Goal: Register for event/course

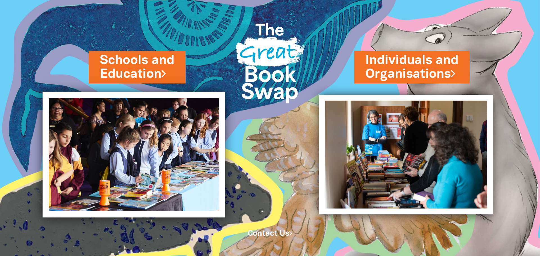
click at [192, 154] on img at bounding box center [134, 155] width 183 height 126
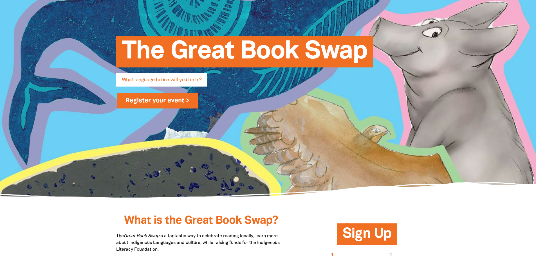
click at [157, 98] on link "Register your event >" at bounding box center [157, 101] width 81 height 16
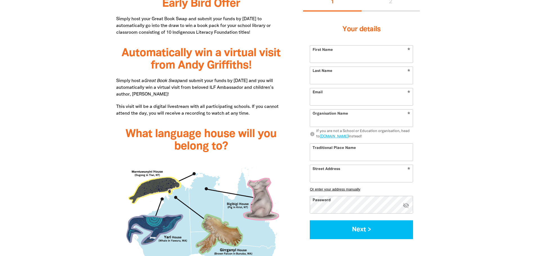
scroll to position [257, 0]
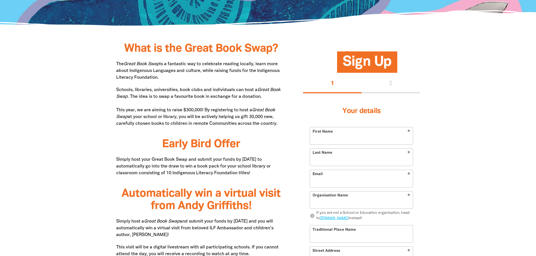
click at [344, 137] on input "First Name" at bounding box center [361, 136] width 103 height 17
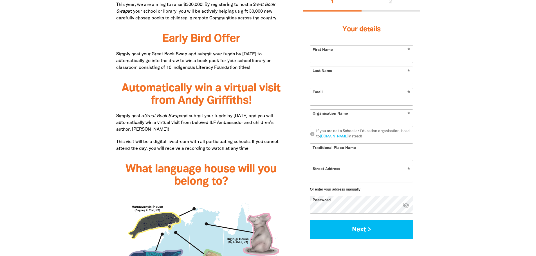
scroll to position [369, 0]
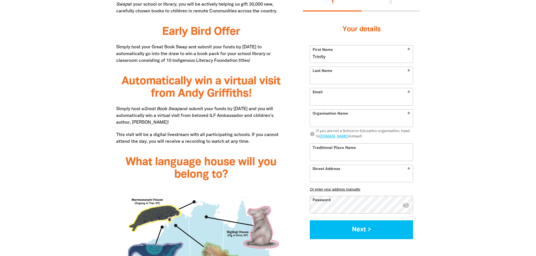
type input "Trinity"
type input "Ly"
type input "rosebery.oshc@syd.catholic.edu.au"
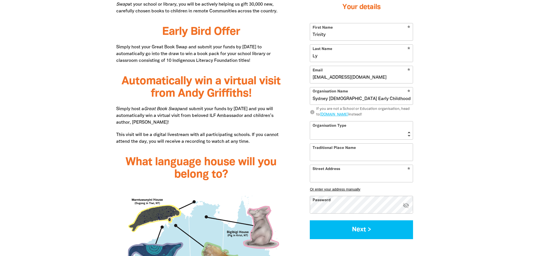
type input "Sydney Catholic Early Childhood Services"
click at [399, 132] on select "Early Learning Primary School High School K-12 University or TAFE Community Lib…" at bounding box center [361, 131] width 103 height 18
click at [310, 122] on select "Early Learning Primary School High School K-12 University or TAFE Community Lib…" at bounding box center [361, 131] width 103 height 18
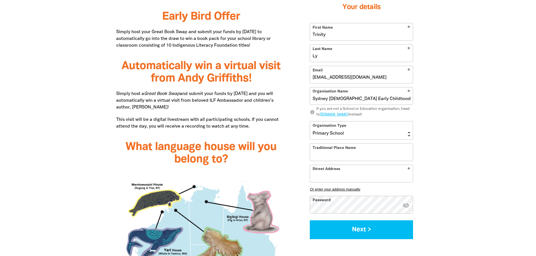
scroll to position [397, 0]
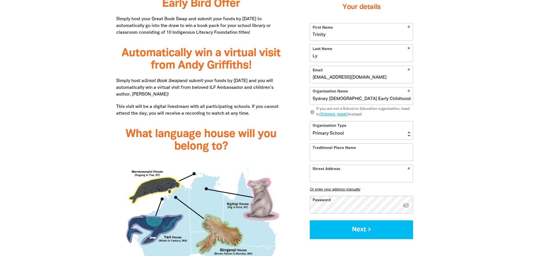
click at [387, 129] on select "Early Learning Primary School High School K-12 University or TAFE Community Lib…" at bounding box center [361, 131] width 103 height 18
click at [310, 122] on select "Early Learning Primary School High School K-12 University or TAFE Community Lib…" at bounding box center [361, 131] width 103 height 18
click at [357, 135] on select "Early Learning Primary School High School K-12 University or TAFE Community Lib…" at bounding box center [361, 131] width 103 height 18
click at [310, 122] on select "Early Learning Primary School High School K-12 University or TAFE Community Lib…" at bounding box center [361, 131] width 103 height 18
click at [352, 138] on select "Early Learning Primary School High School K-12 University or TAFE Community Lib…" at bounding box center [361, 131] width 103 height 18
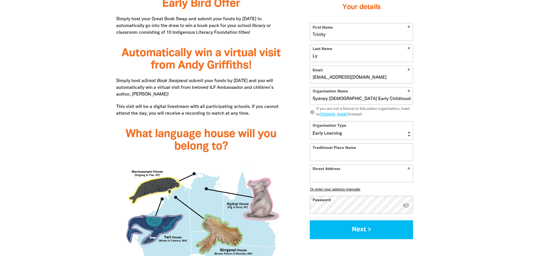
select select "primary-school"
click at [310, 122] on select "Early Learning Primary School High School K-12 University or TAFE Community Lib…" at bounding box center [361, 131] width 103 height 18
click at [347, 147] on input "Traditional Place Name" at bounding box center [361, 152] width 103 height 17
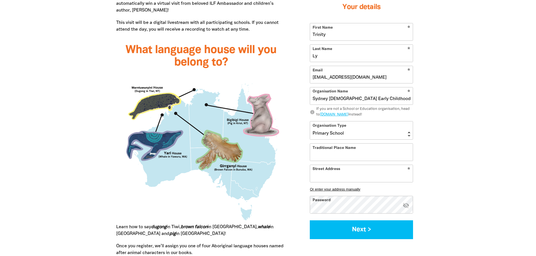
scroll to position [482, 0]
click at [381, 175] on input "Street Address" at bounding box center [361, 173] width 103 height 17
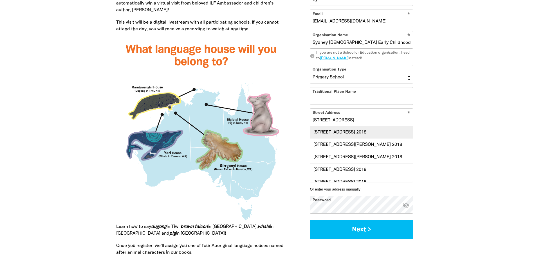
click at [405, 131] on div "76 Rosebery Avenue, ROSEBERY NSW 2018" at bounding box center [361, 132] width 103 height 12
type input "76 Rosebery Avenue, ROSEBERY NSW 2018"
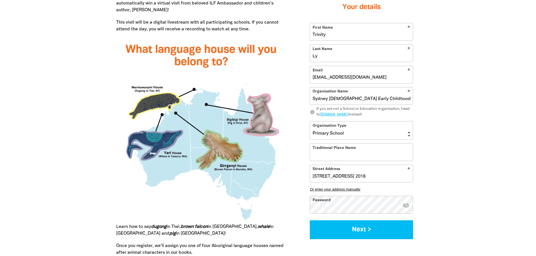
click at [361, 152] on input "Traditional Place Name" at bounding box center [361, 152] width 103 height 17
paste input "Cadigal"
type input "Cadigal"
click at [455, 116] on div at bounding box center [268, 129] width 536 height 613
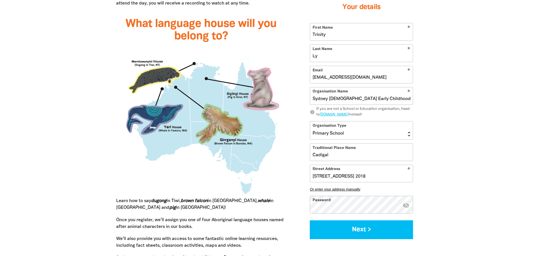
scroll to position [538, 0]
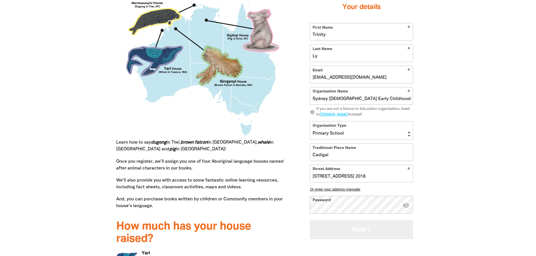
click at [361, 236] on button "Next >" at bounding box center [361, 229] width 103 height 19
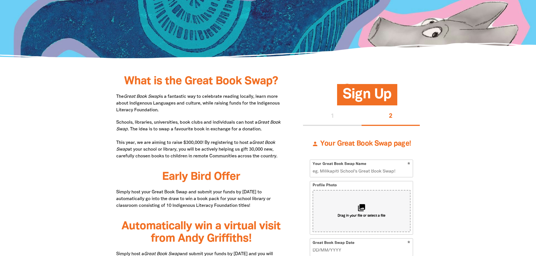
scroll to position [280, 0]
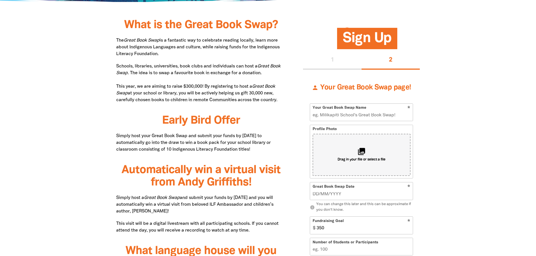
click at [375, 114] on input "Your Great Book Swap Name" at bounding box center [361, 112] width 103 height 17
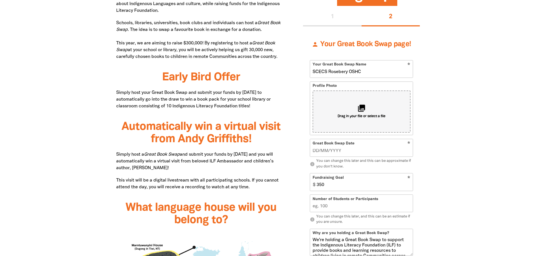
scroll to position [337, 0]
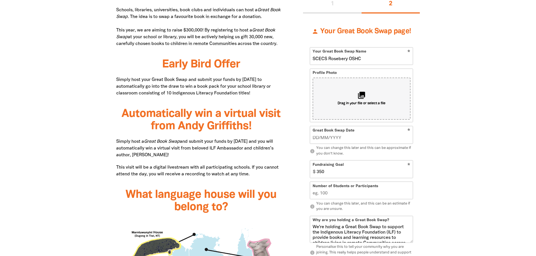
type input "SCECS Rosebery OSHC"
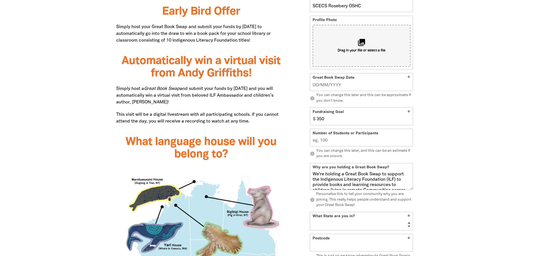
scroll to position [393, 0]
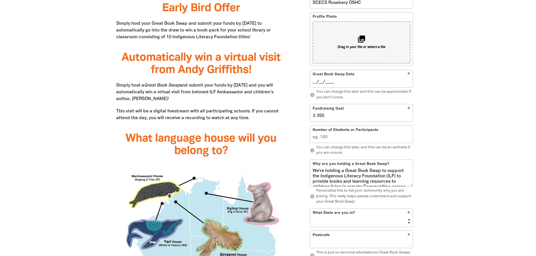
click at [341, 81] on input "__/__/____" at bounding box center [362, 82] width 98 height 6
click at [392, 116] on input "350" at bounding box center [363, 113] width 99 height 17
drag, startPoint x: 347, startPoint y: 82, endPoint x: 285, endPoint y: 75, distance: 61.9
click at [285, 75] on div "What is the Great Book Swap? The Great Book Swap is a fantastic way to celebrat…" at bounding box center [268, 218] width 338 height 613
click at [318, 82] on input "3_/09/2025" at bounding box center [362, 82] width 98 height 6
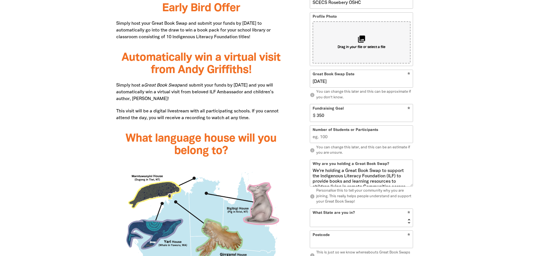
type input "[DATE]"
click at [327, 116] on input "350" at bounding box center [363, 113] width 99 height 17
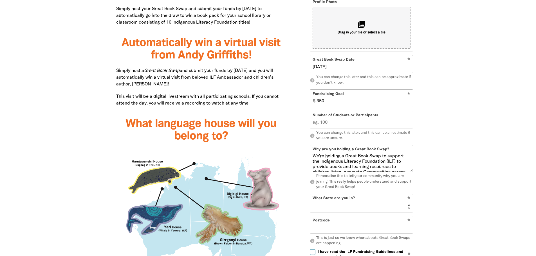
scroll to position [421, 0]
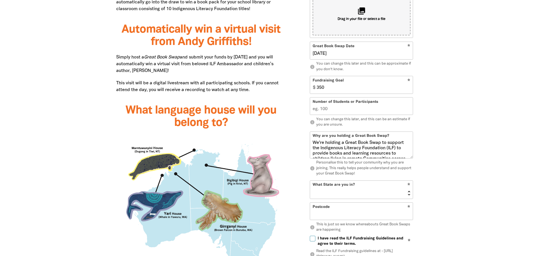
click at [392, 108] on input "Number of Students or Participants" at bounding box center [361, 106] width 103 height 17
click at [495, 97] on div at bounding box center [268, 190] width 536 height 613
click at [475, 100] on div at bounding box center [268, 190] width 536 height 613
click at [369, 111] on input "Number of Students or Participants" at bounding box center [361, 106] width 103 height 17
type input "250"
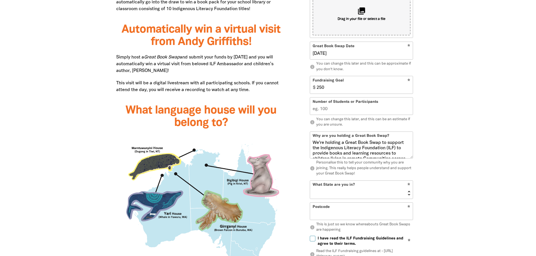
click at [452, 83] on div at bounding box center [268, 190] width 536 height 613
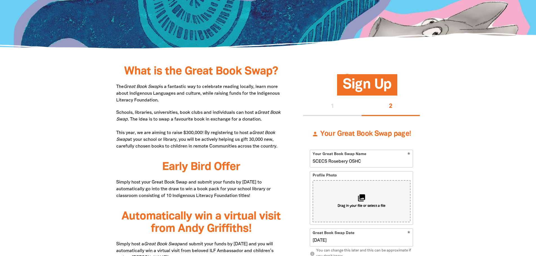
scroll to position [281, 0]
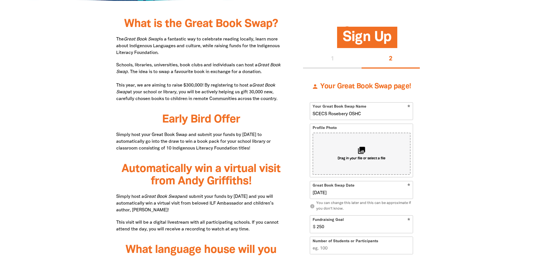
click at [338, 62] on button "1" at bounding box center [332, 60] width 59 height 18
select select "primary-school"
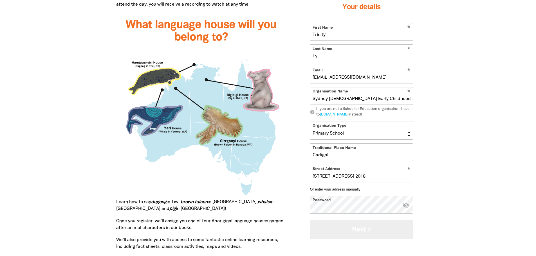
click at [357, 232] on button "Next >" at bounding box center [361, 229] width 103 height 19
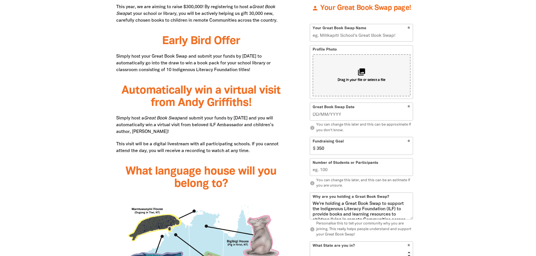
scroll to position [347, 0]
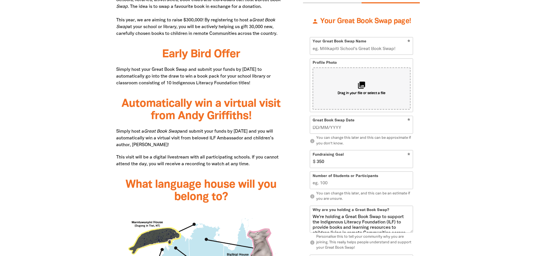
click at [374, 46] on input "Your Great Book Swap Name" at bounding box center [361, 45] width 103 height 17
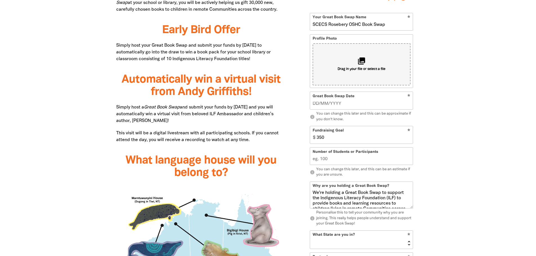
scroll to position [403, 0]
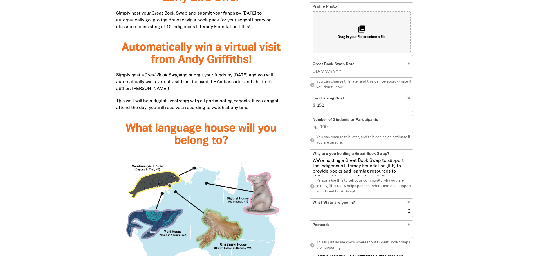
type input "SCECS Rosebery OSHC Book Swap"
click at [361, 68] on div "Great Book Swap Date *" at bounding box center [361, 69] width 103 height 18
click at [338, 73] on input "__/__/____" at bounding box center [362, 72] width 98 height 6
type input "[DATE]"
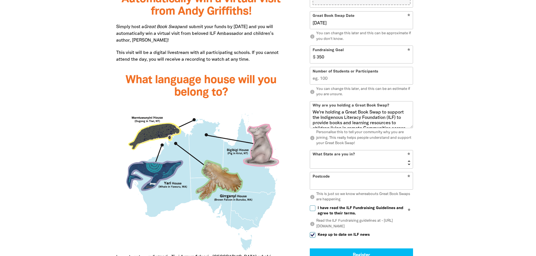
scroll to position [459, 0]
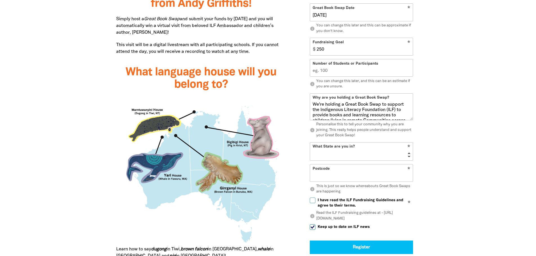
type input "250"
click at [443, 52] on div at bounding box center [268, 152] width 536 height 613
click at [335, 68] on input "Number of Students or Participants" at bounding box center [361, 68] width 103 height 17
type input "55"
click at [455, 54] on div at bounding box center [268, 152] width 536 height 613
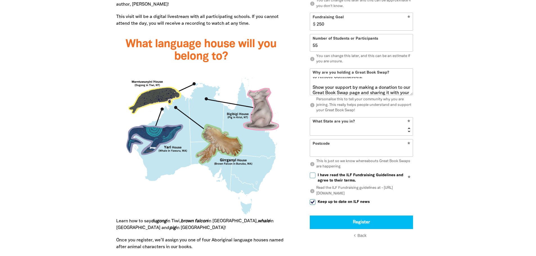
scroll to position [71, 0]
click at [451, 88] on div at bounding box center [268, 124] width 536 height 613
click at [359, 127] on select "NSW VIC QLD NT WA SA TAS ACT" at bounding box center [361, 126] width 103 height 18
select select "[GEOGRAPHIC_DATA]"
click at [310, 118] on select "NSW VIC QLD NT WA SA TAS ACT" at bounding box center [361, 126] width 103 height 18
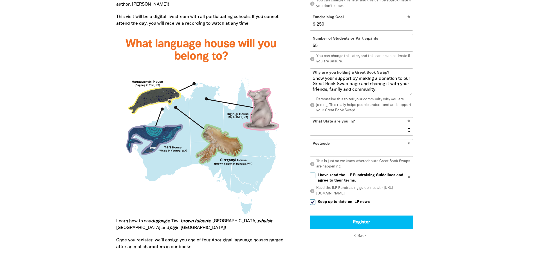
click at [348, 147] on input "Postcode" at bounding box center [361, 148] width 103 height 17
type input "2018"
click at [445, 131] on div at bounding box center [268, 124] width 536 height 613
click at [330, 175] on span "I have read the ILF Fundraising Guidelines and agree to their terms." at bounding box center [365, 178] width 95 height 11
click at [316, 175] on input "I have read the ILF Fundraising Guidelines and agree to their terms." at bounding box center [313, 176] width 6 height 6
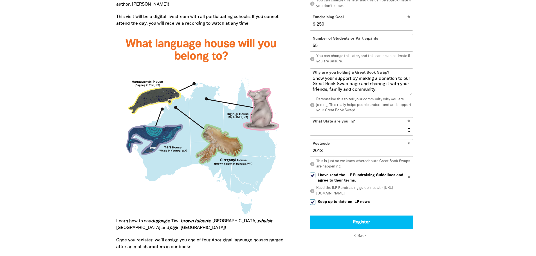
checkbox input "true"
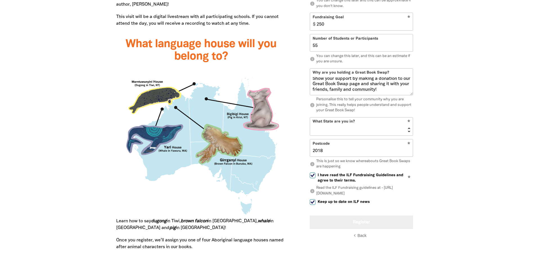
click at [341, 220] on button "Register" at bounding box center [361, 223] width 103 height 14
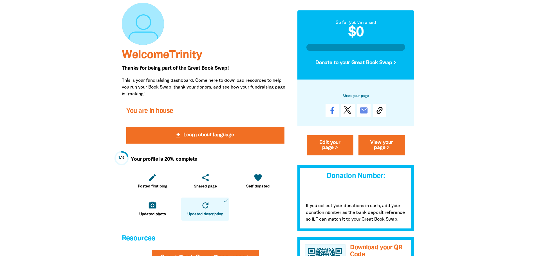
click at [194, 60] on span "Welcome Trinity" at bounding box center [162, 55] width 80 height 10
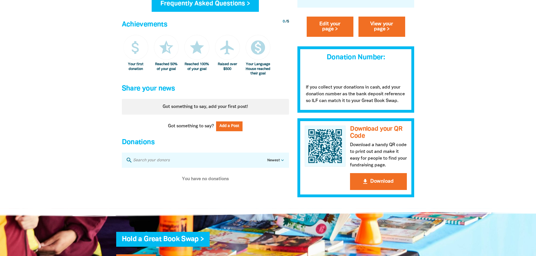
scroll to position [240, 0]
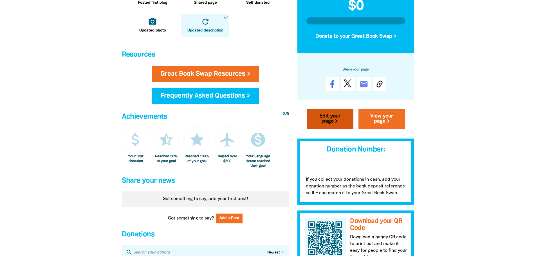
click at [338, 126] on link "Edit your page >" at bounding box center [330, 119] width 47 height 20
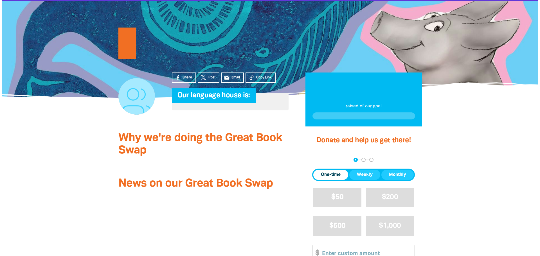
scroll to position [84, 0]
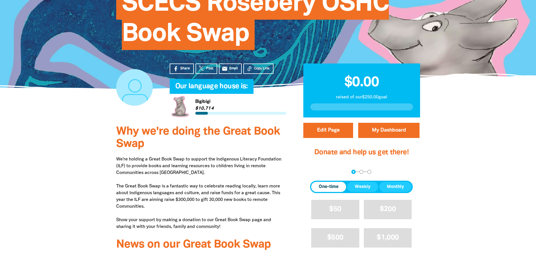
select select "[GEOGRAPHIC_DATA]"
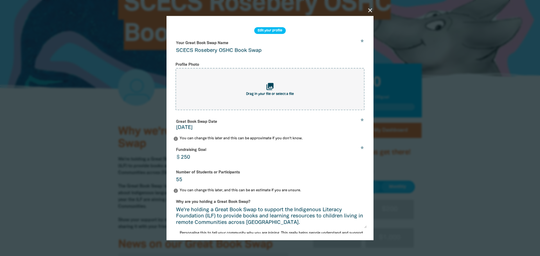
click at [231, 51] on input "SCECS Rosebery OSHC Book Swap" at bounding box center [270, 47] width 194 height 18
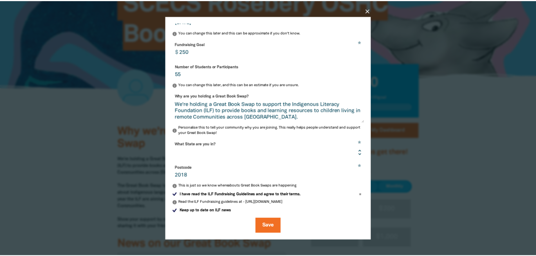
scroll to position [111, 0]
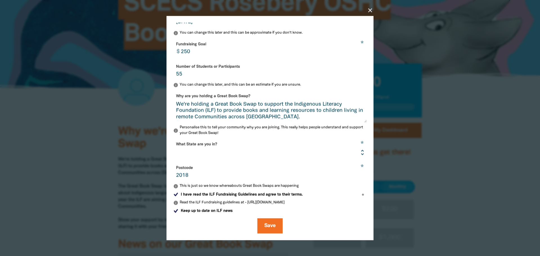
click at [370, 13] on icon "close" at bounding box center [370, 10] width 7 height 7
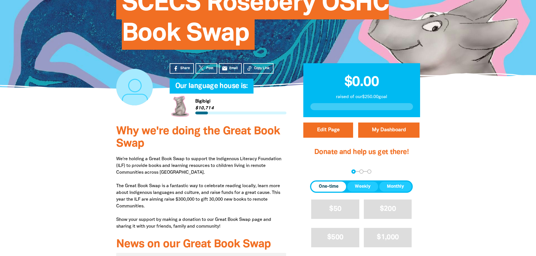
scroll to position [84, 0]
click at [224, 88] on span "Our language house is:﻿" at bounding box center [211, 88] width 73 height 11
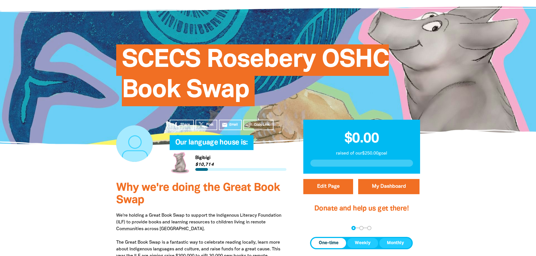
scroll to position [0, 0]
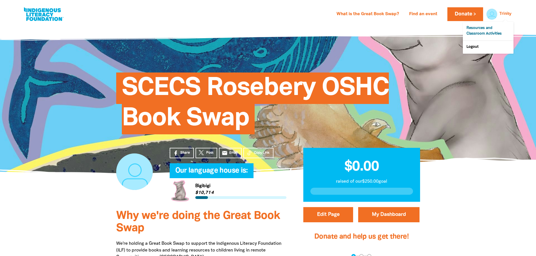
click at [490, 35] on link "Resources and Classroom Activities" at bounding box center [488, 31] width 51 height 19
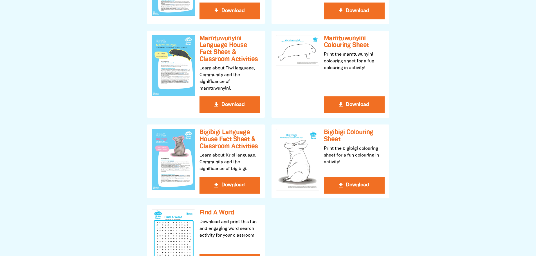
scroll to position [422, 0]
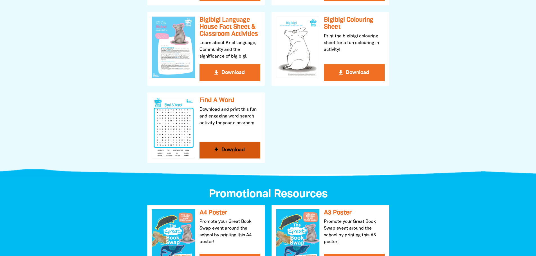
click at [222, 148] on button "get_app Download" at bounding box center [230, 150] width 61 height 17
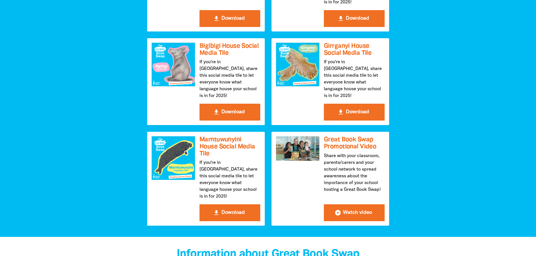
scroll to position [619, 0]
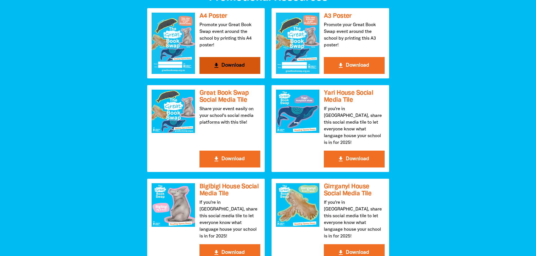
click at [237, 68] on button "get_app Download" at bounding box center [230, 65] width 61 height 17
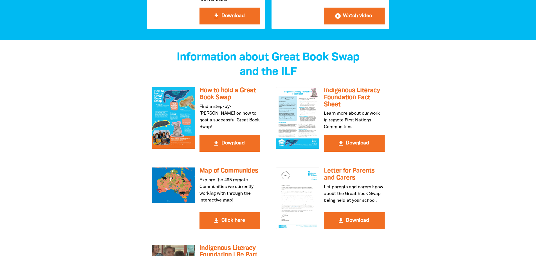
scroll to position [1013, 0]
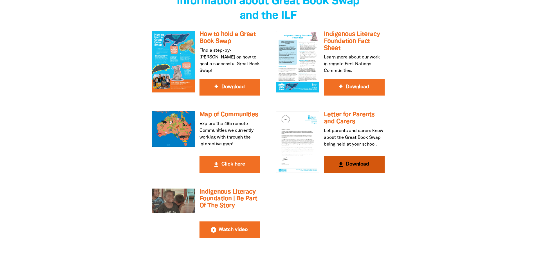
click at [347, 156] on button "get_app Download" at bounding box center [354, 164] width 61 height 17
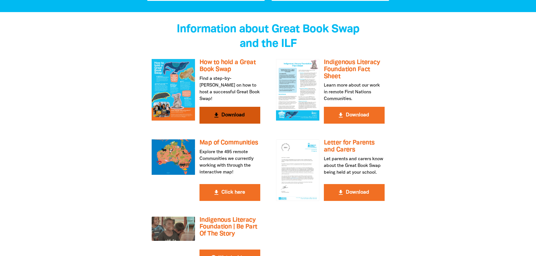
click at [219, 107] on button "get_app Download" at bounding box center [230, 115] width 61 height 17
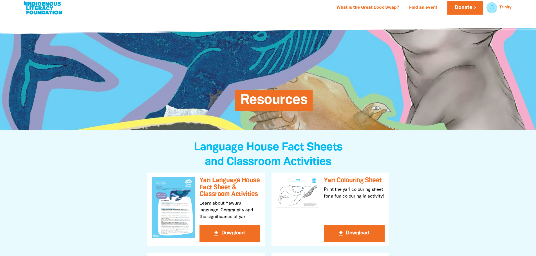
scroll to position [0, 0]
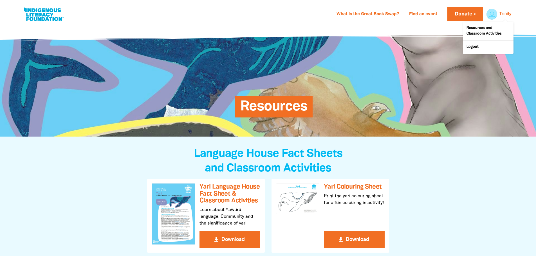
click at [501, 14] on link "Trinity" at bounding box center [506, 14] width 12 height 4
click at [501, 12] on link "Trinity" at bounding box center [506, 14] width 12 height 4
click at [484, 31] on link "Resources and Classroom Activities" at bounding box center [488, 31] width 51 height 19
click at [452, 13] on link "Donate" at bounding box center [465, 14] width 35 height 14
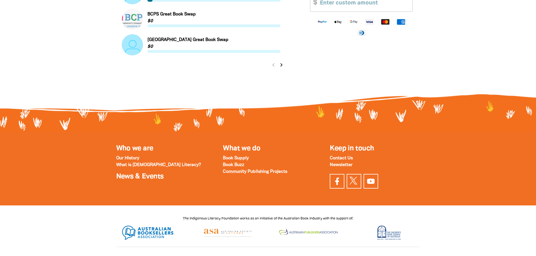
scroll to position [740, 0]
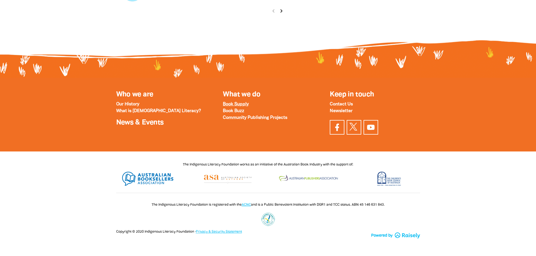
click at [237, 106] on strong "Book Supply" at bounding box center [236, 104] width 26 height 4
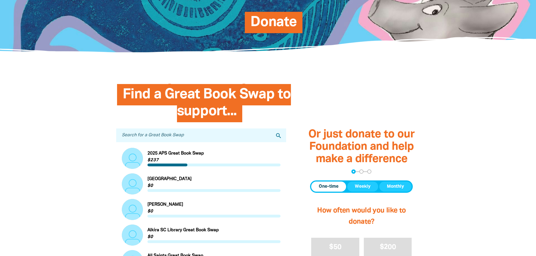
scroll to position [169, 0]
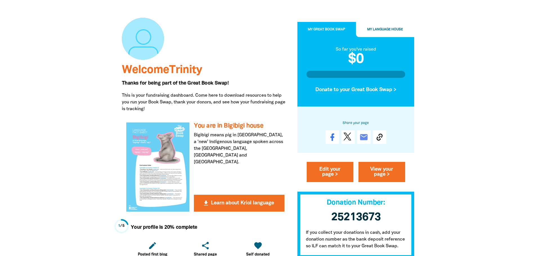
scroll to position [84, 0]
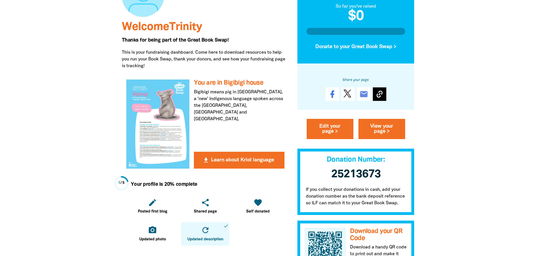
click at [378, 96] on icon at bounding box center [379, 94] width 9 height 9
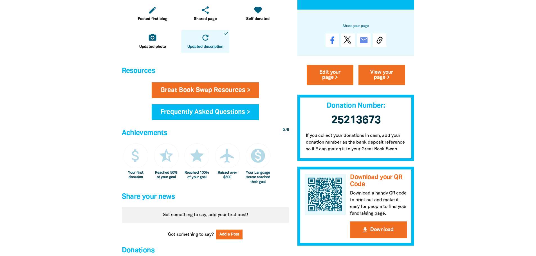
scroll to position [225, 0]
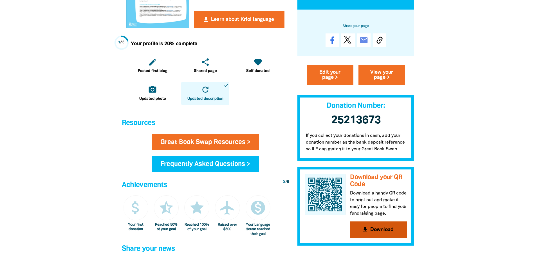
click at [380, 235] on button "get_app Download" at bounding box center [378, 230] width 57 height 17
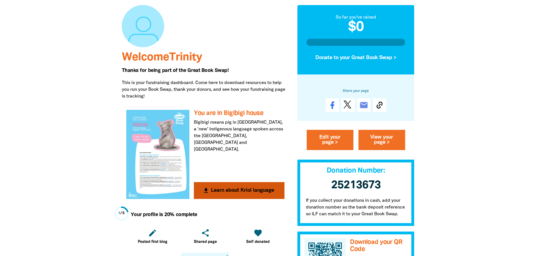
scroll to position [56, 0]
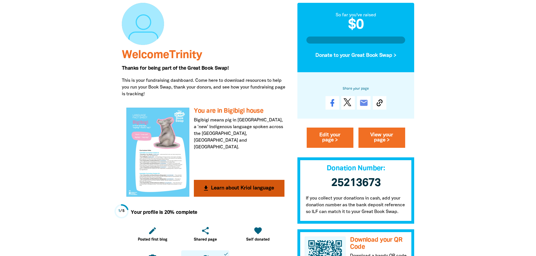
click at [150, 178] on div at bounding box center [157, 152] width 63 height 89
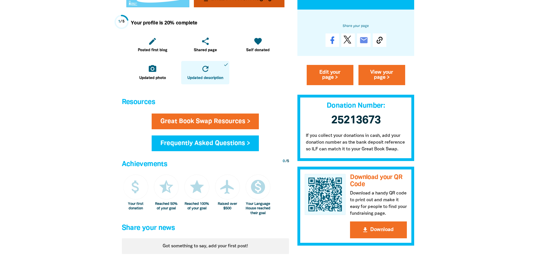
scroll to position [253, 0]
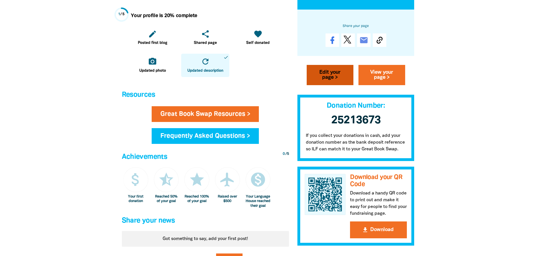
click at [333, 79] on link "Edit your page >" at bounding box center [330, 75] width 47 height 20
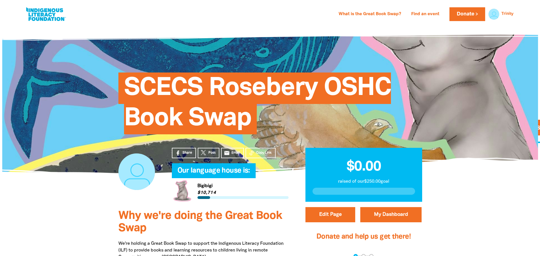
scroll to position [114, 0]
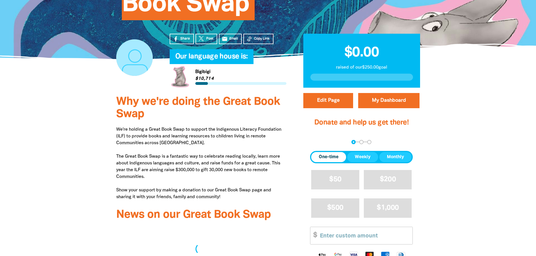
select select "[GEOGRAPHIC_DATA]"
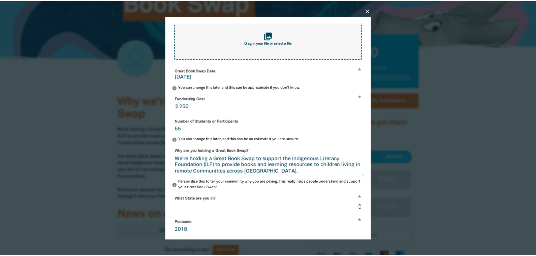
scroll to position [111, 0]
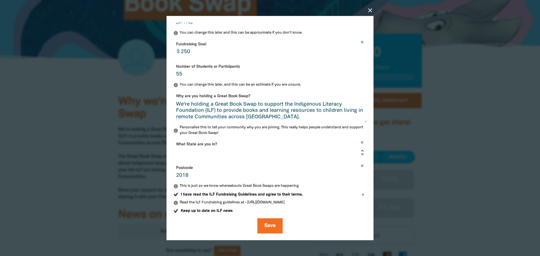
click at [191, 48] on input "250" at bounding box center [272, 49] width 189 height 18
type input "200"
click at [262, 227] on button "Save" at bounding box center [270, 225] width 25 height 15
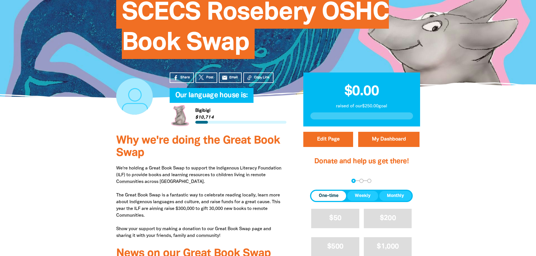
scroll to position [30, 0]
